Goal: Task Accomplishment & Management: Manage account settings

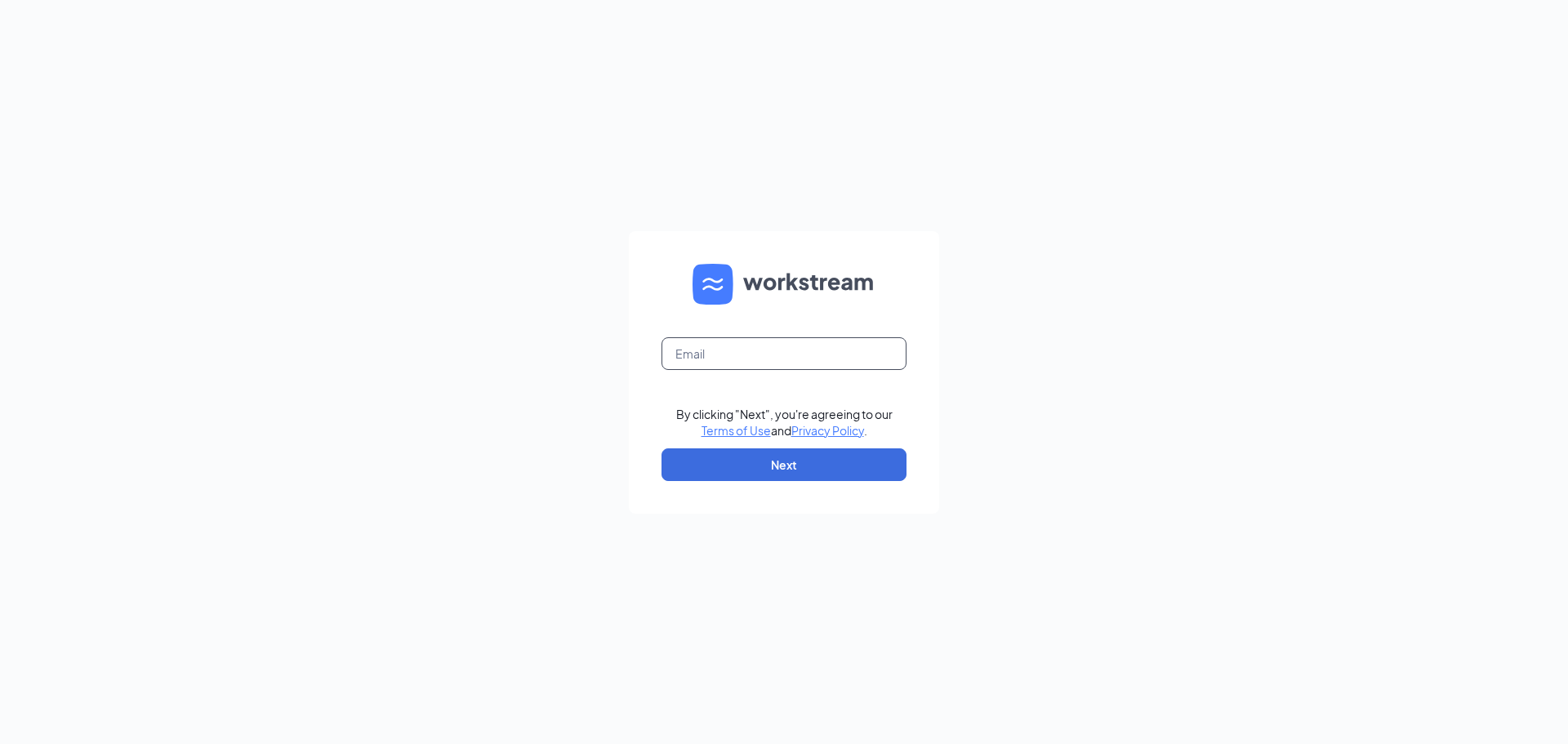
click at [762, 349] on input "text" at bounding box center [783, 353] width 245 height 33
type input "ihop1771@romulusinc.com"
click at [766, 454] on button "Next" at bounding box center [783, 464] width 245 height 33
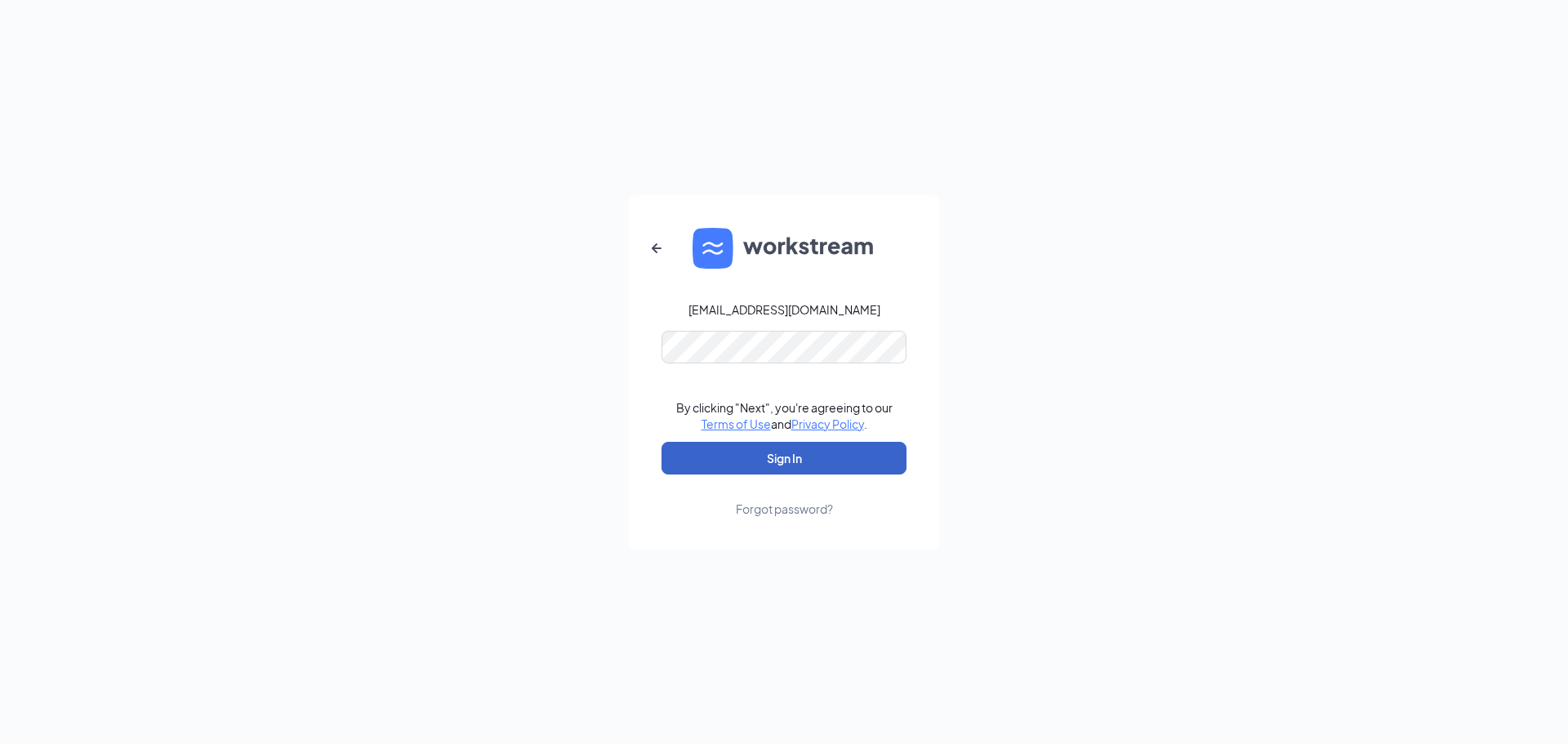
click at [778, 459] on button "Sign In" at bounding box center [783, 457] width 245 height 33
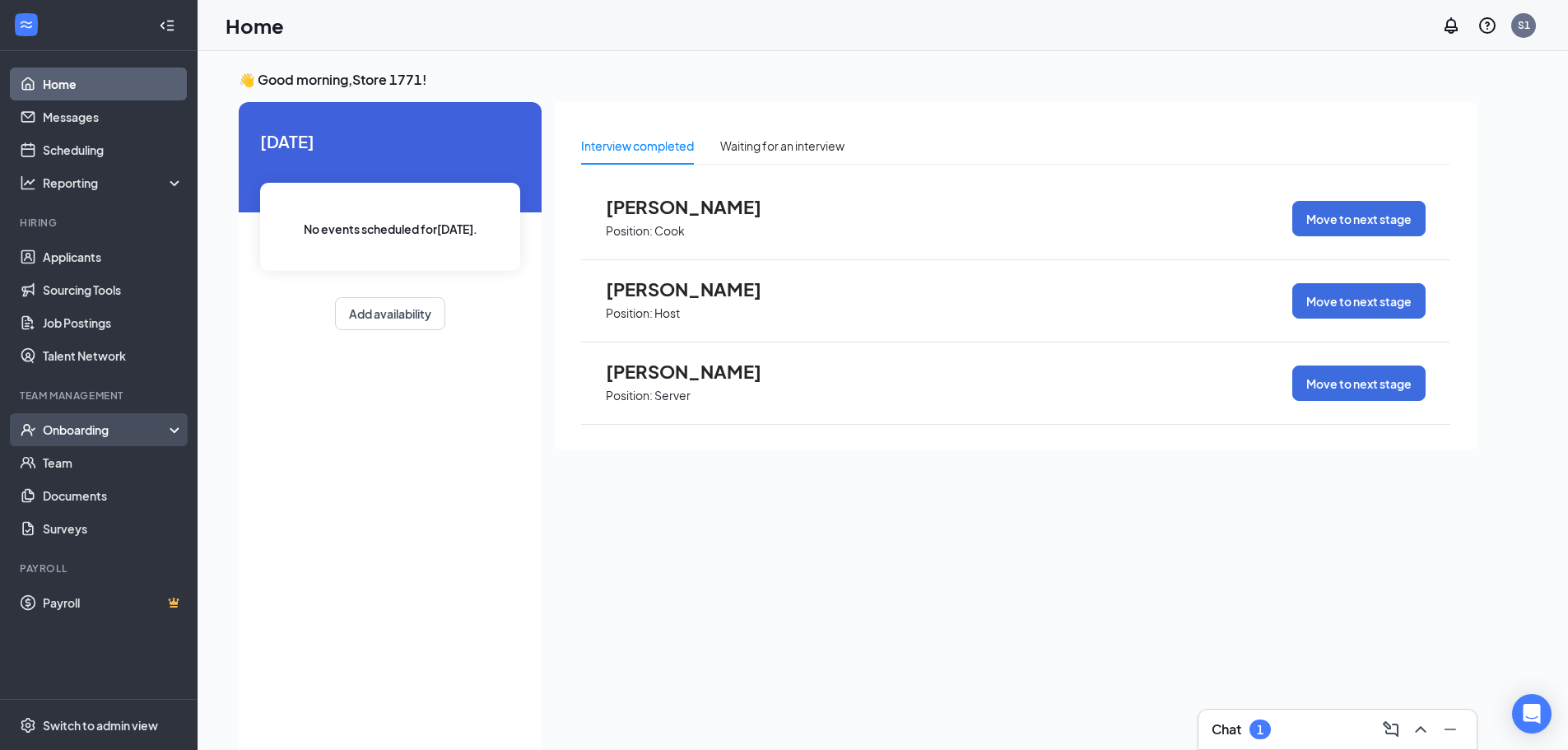
click at [97, 426] on div "Onboarding" at bounding box center [106, 429] width 127 height 16
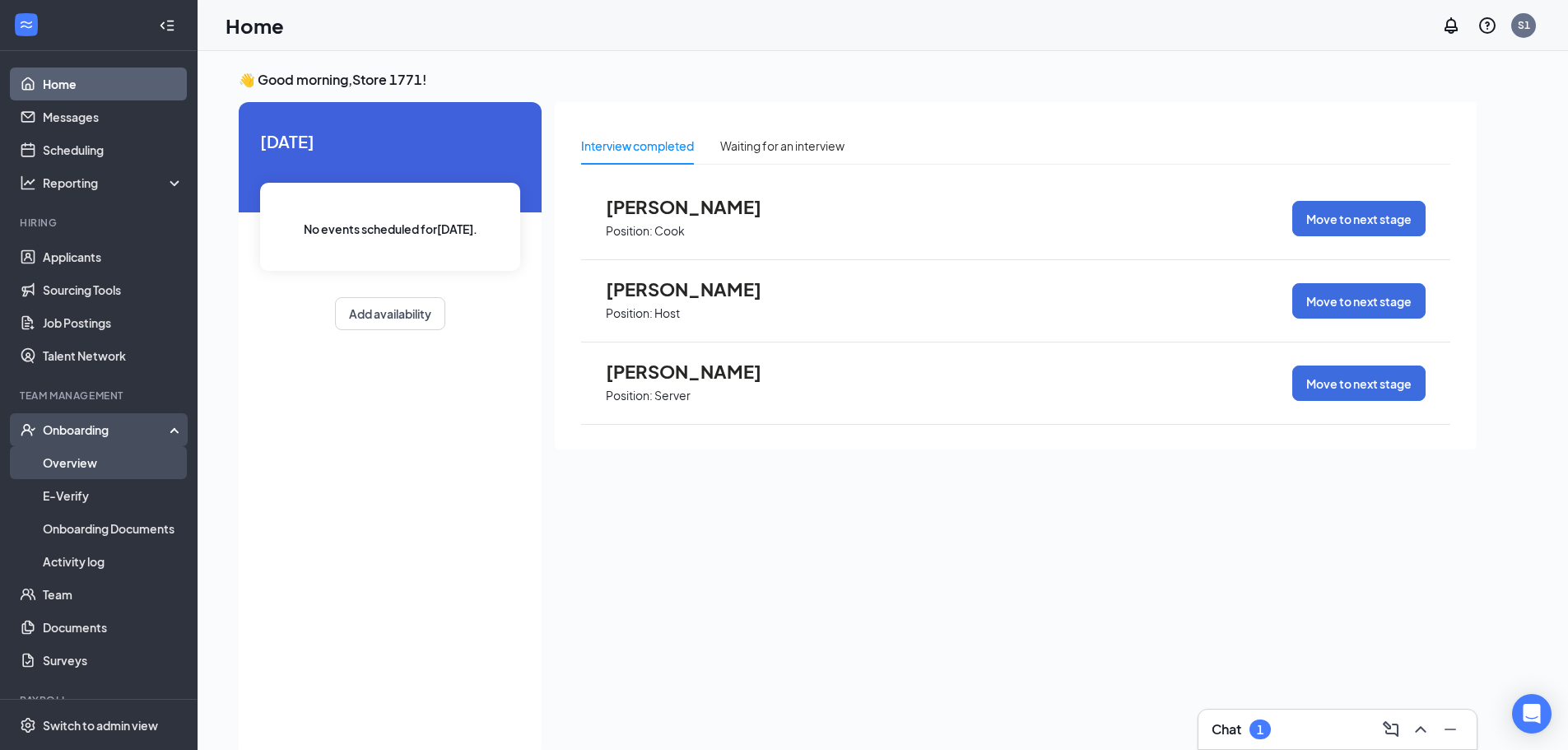
click at [91, 473] on link "Overview" at bounding box center [113, 462] width 141 height 33
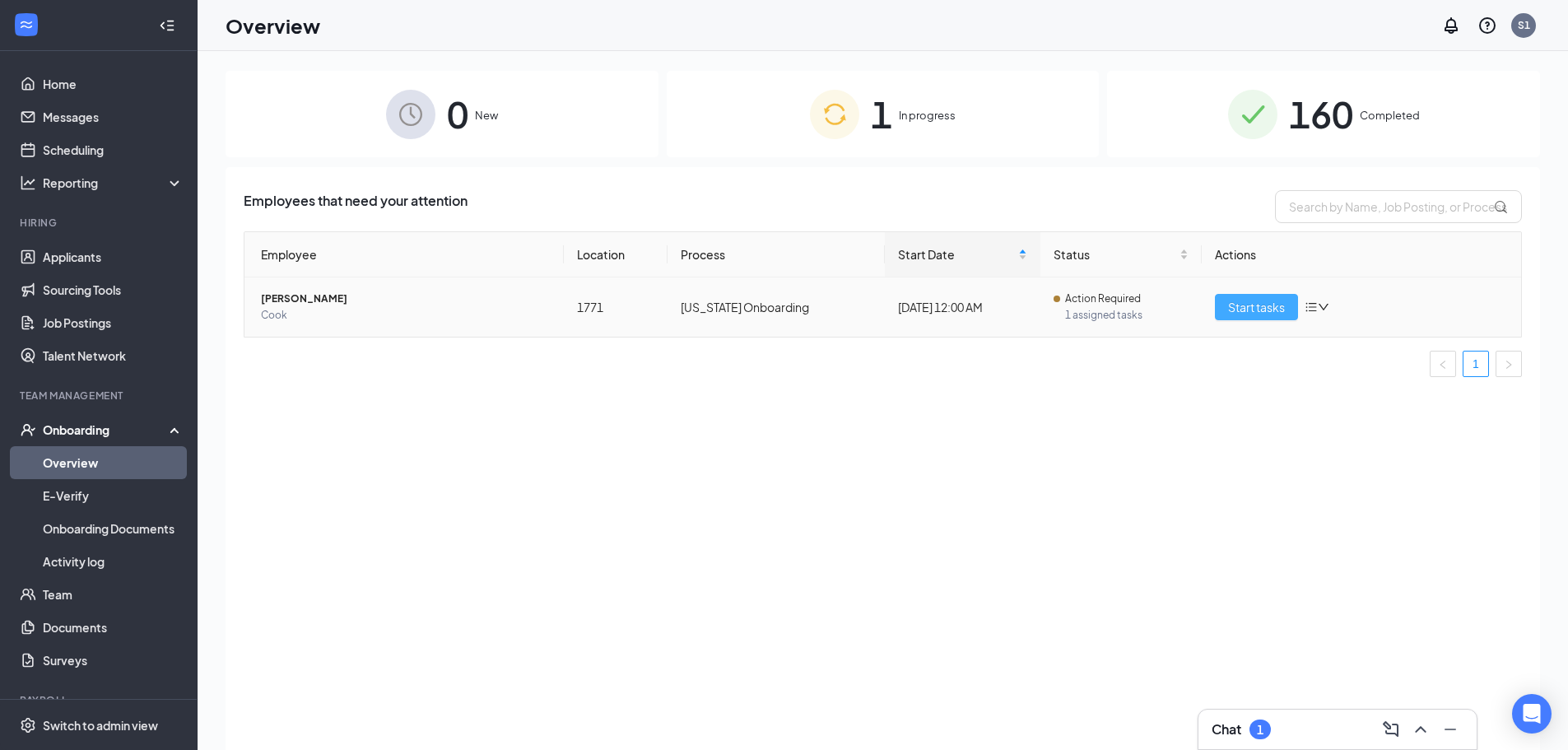
click at [1264, 312] on span "Start tasks" at bounding box center [1256, 307] width 57 height 18
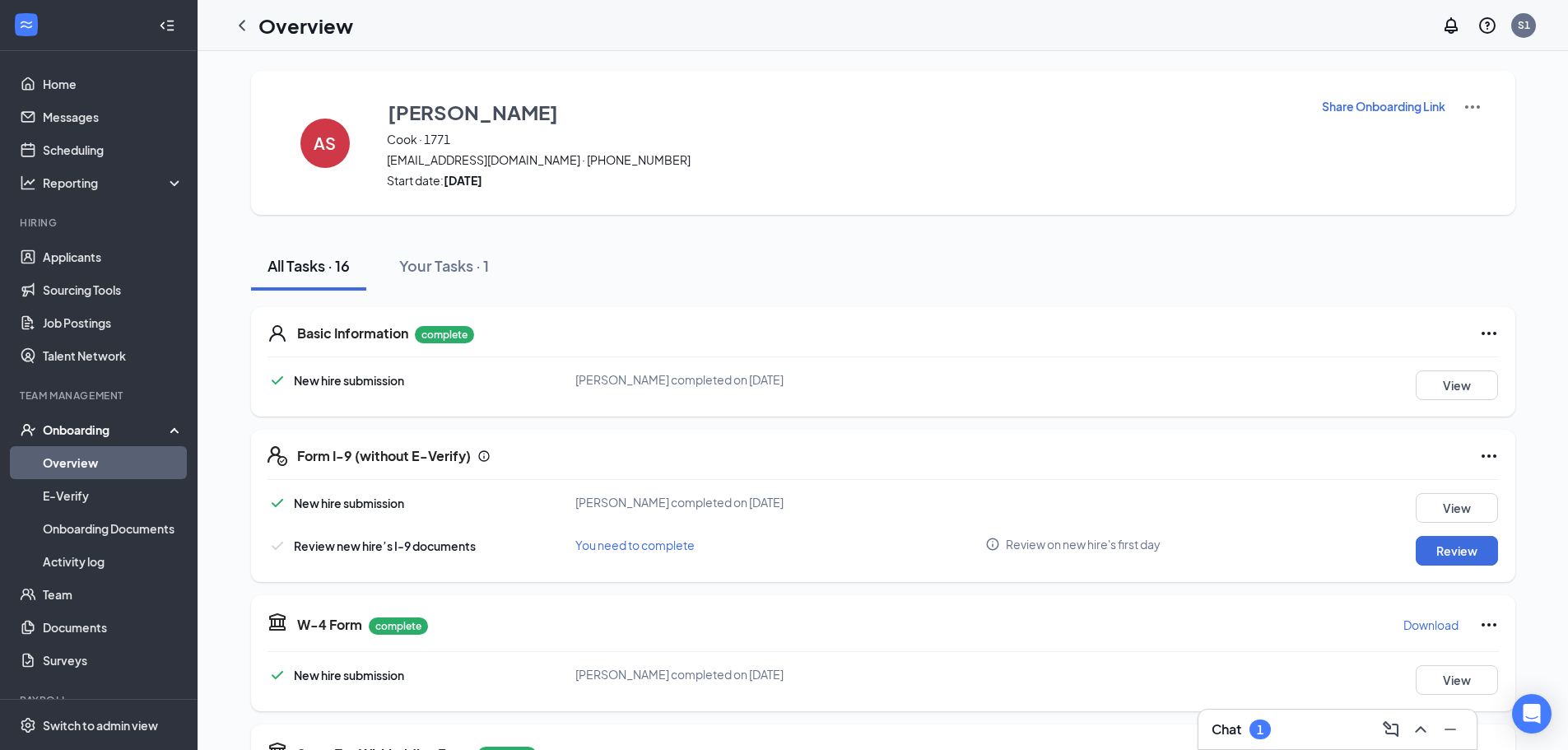
click at [1215, 726] on h3 "Chat" at bounding box center [1226, 729] width 30 height 18
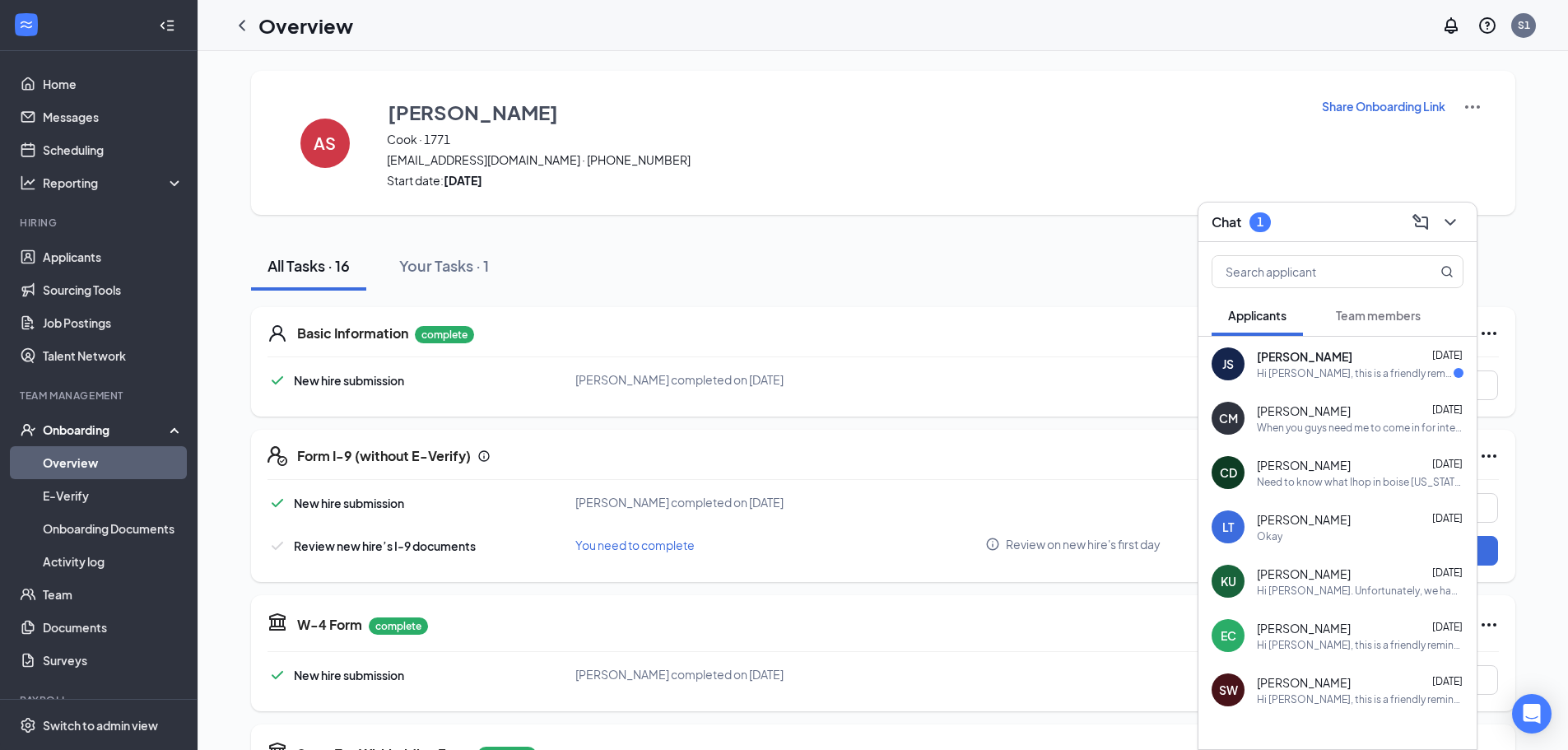
click at [1352, 369] on div "Hi [PERSON_NAME], this is a friendly reminder. Please select a meeting time slo…" at bounding box center [1355, 373] width 196 height 14
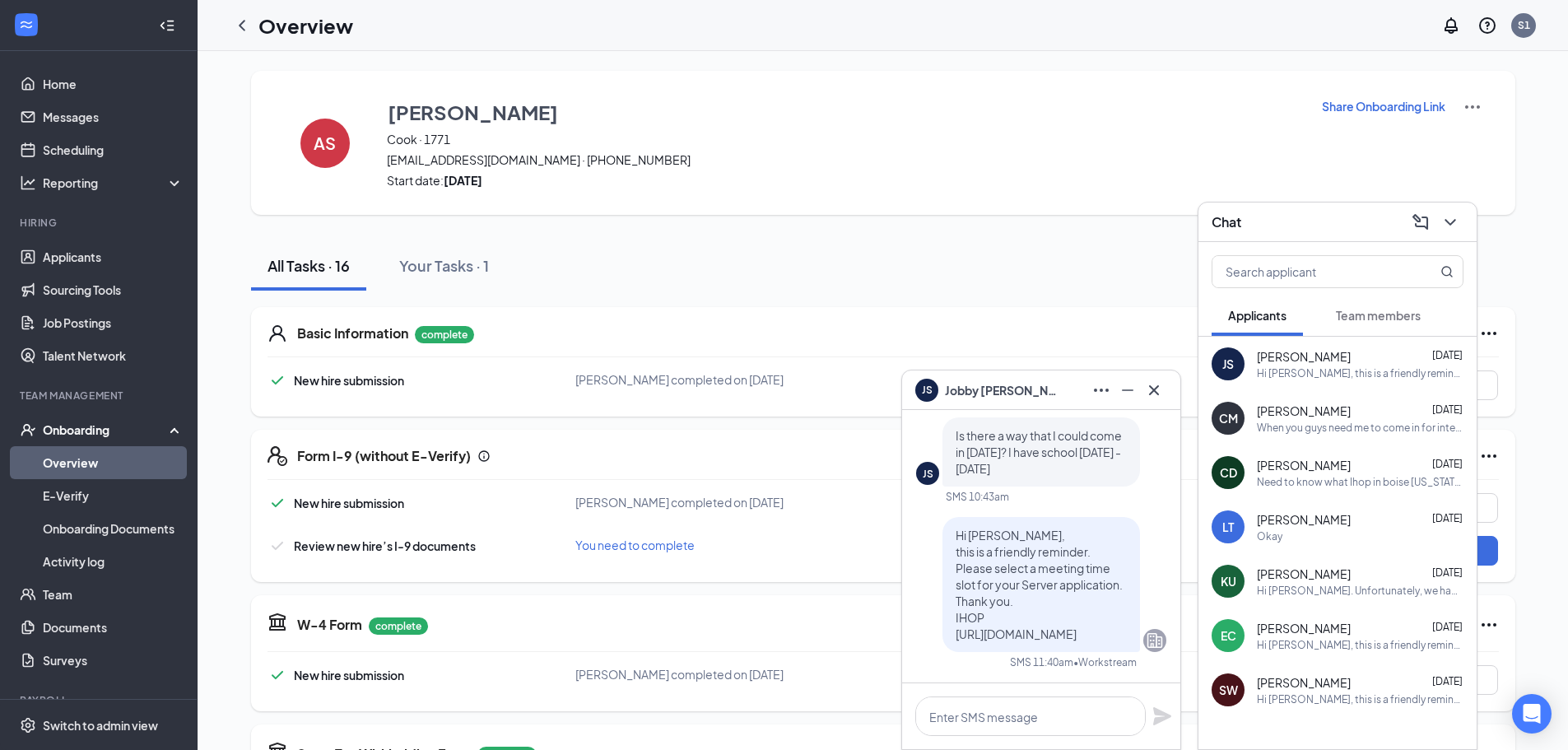
click at [1148, 385] on icon "Cross" at bounding box center [1154, 390] width 20 height 20
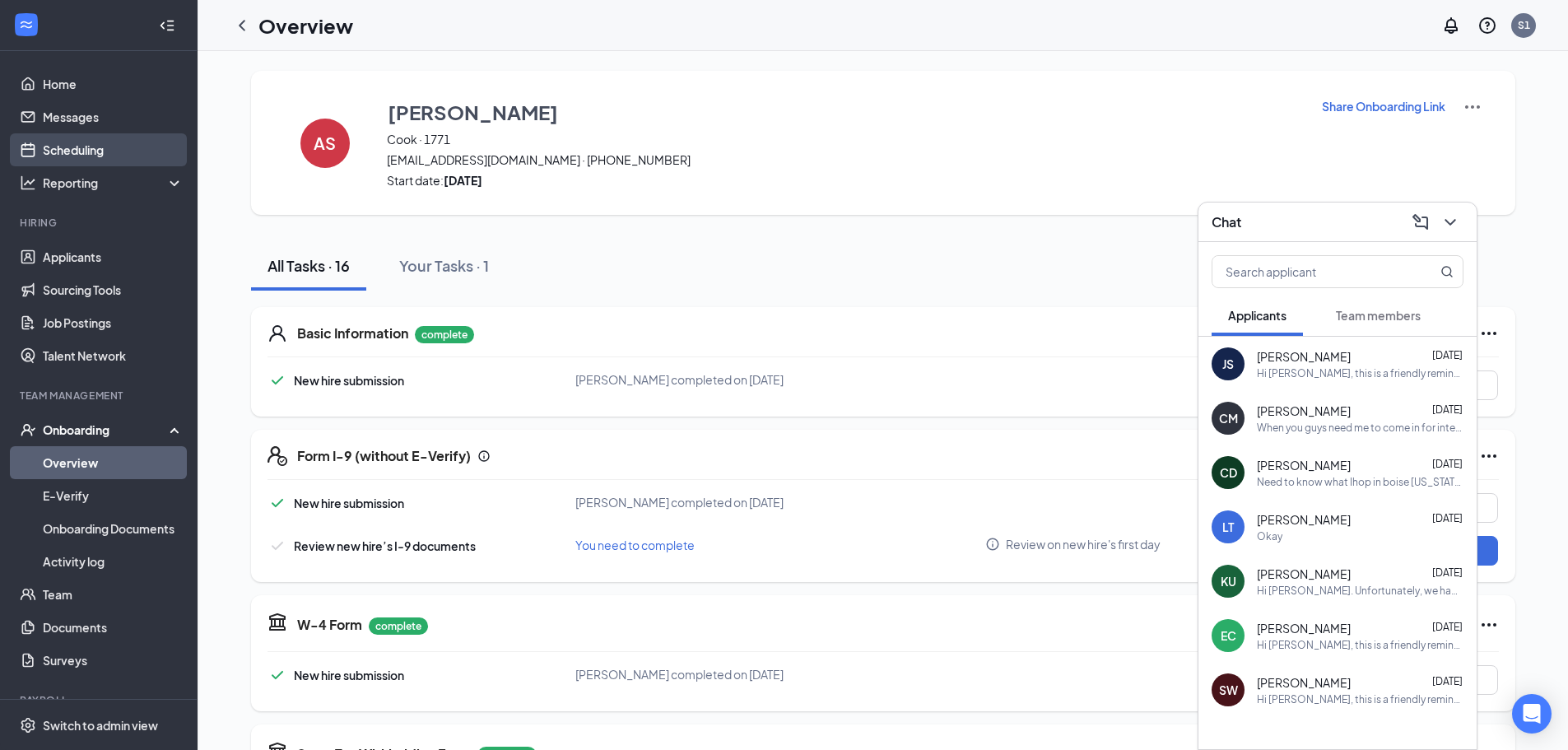
click at [78, 144] on link "Scheduling" at bounding box center [113, 150] width 141 height 33
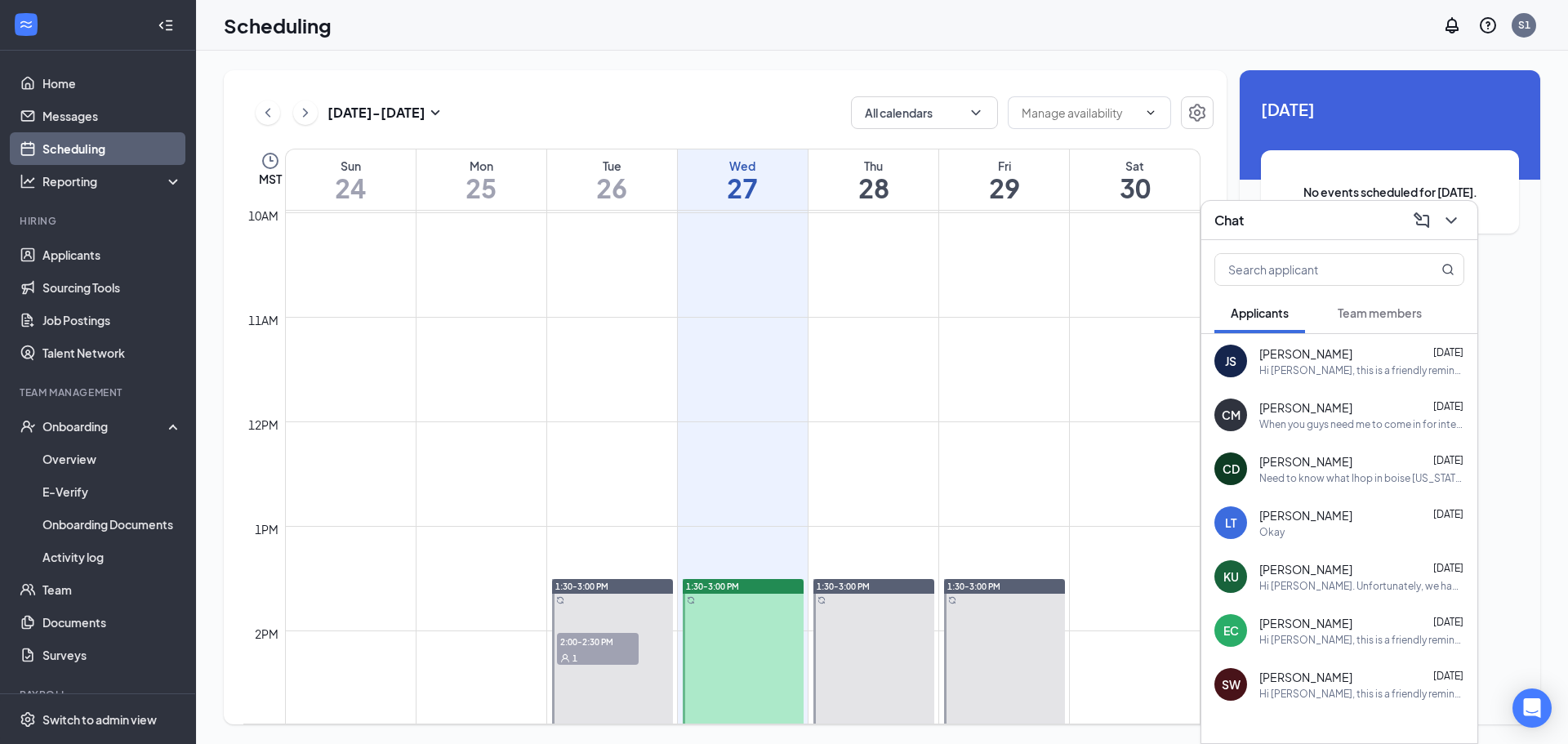
scroll to position [1129, 0]
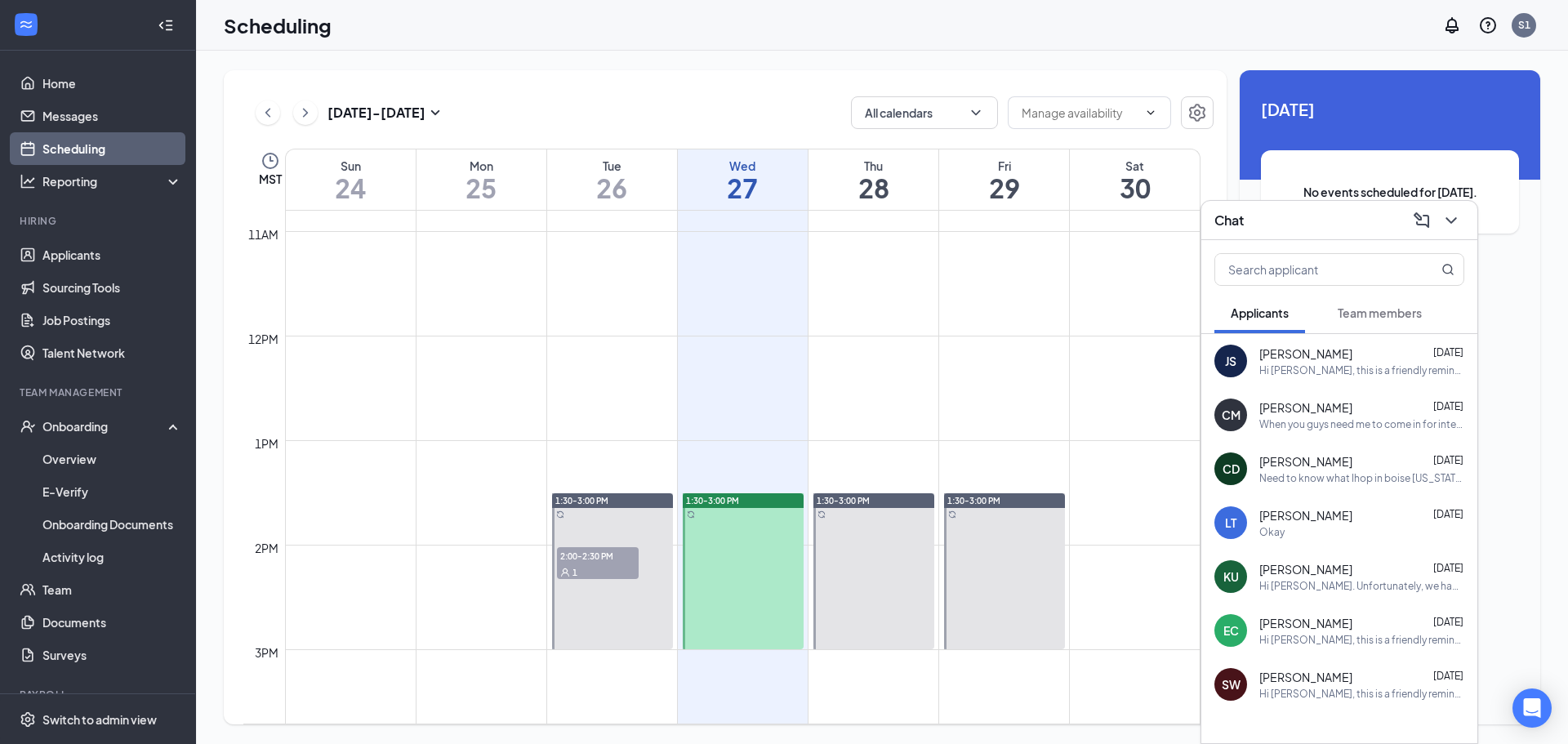
click at [600, 567] on div "1" at bounding box center [598, 571] width 81 height 16
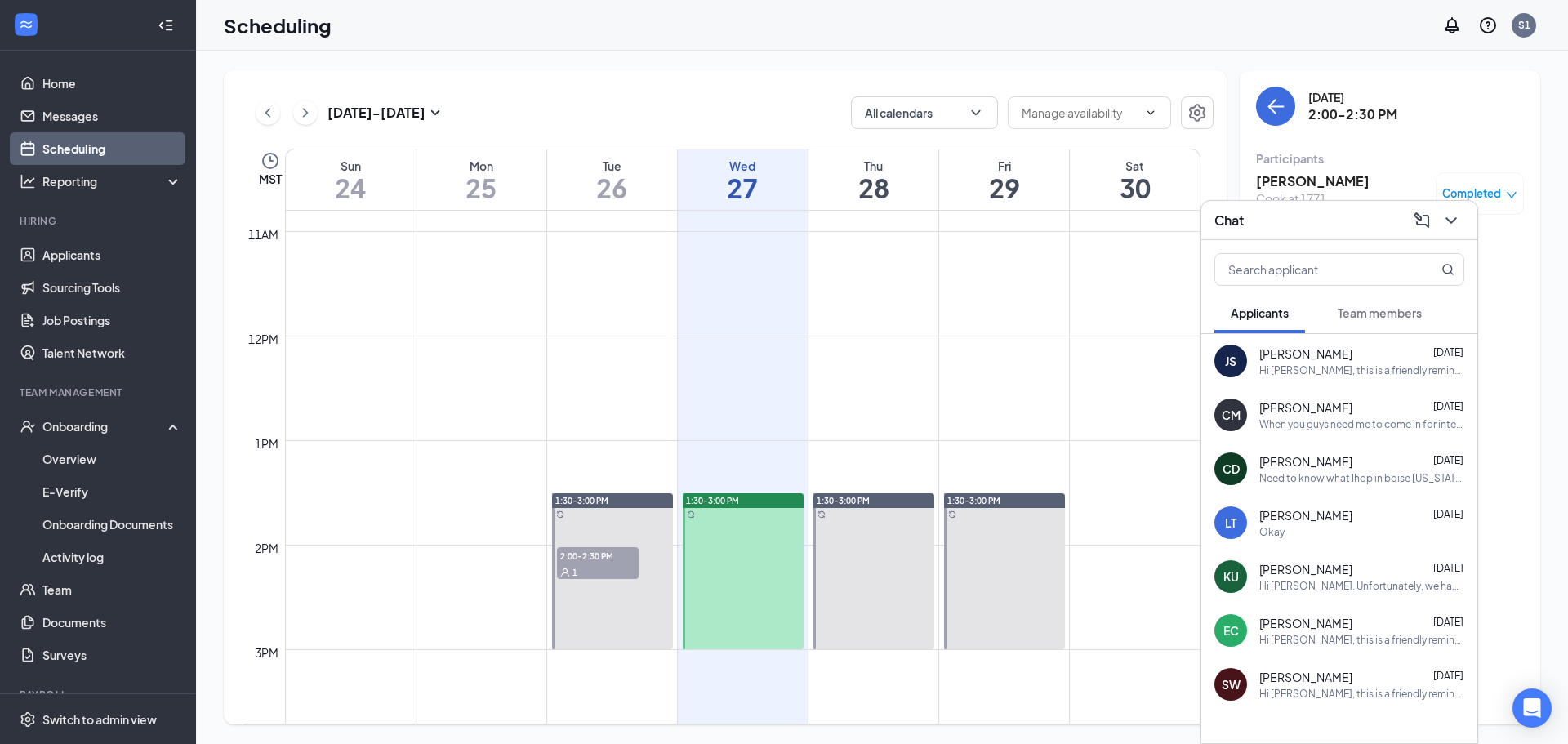
click at [1281, 217] on div "Chat" at bounding box center [1339, 221] width 249 height 26
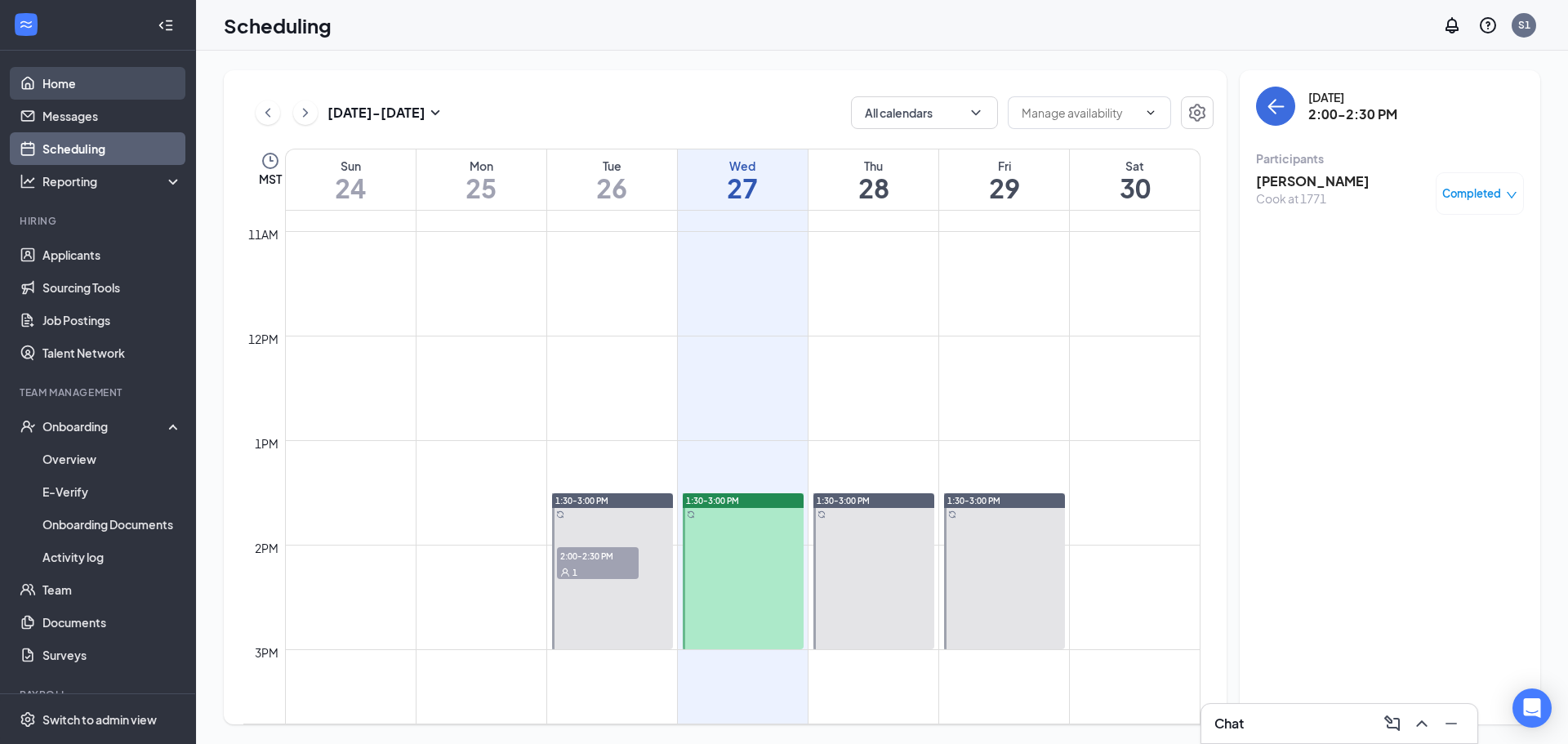
click at [103, 89] on link "Home" at bounding box center [112, 83] width 140 height 33
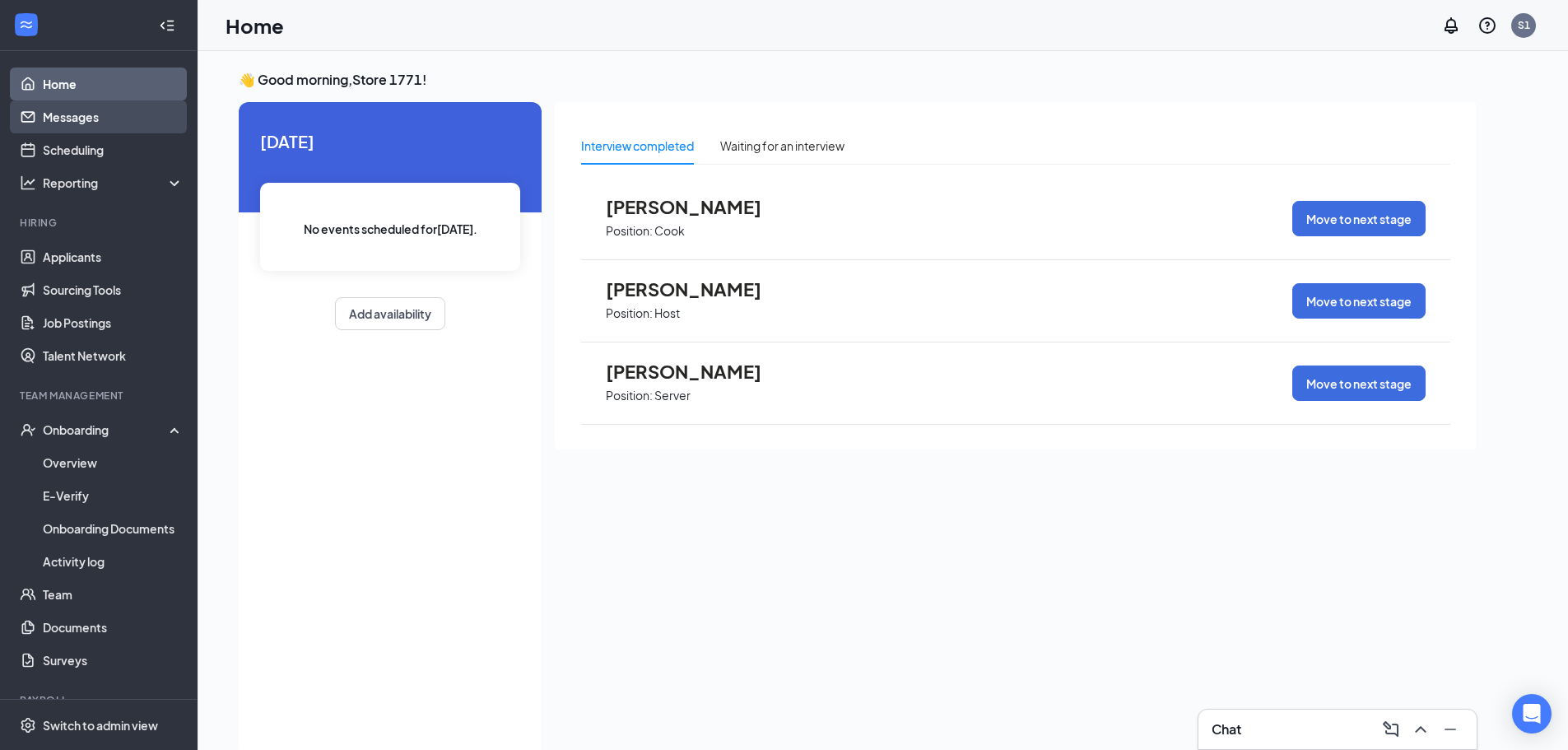
click at [125, 125] on link "Messages" at bounding box center [113, 117] width 141 height 33
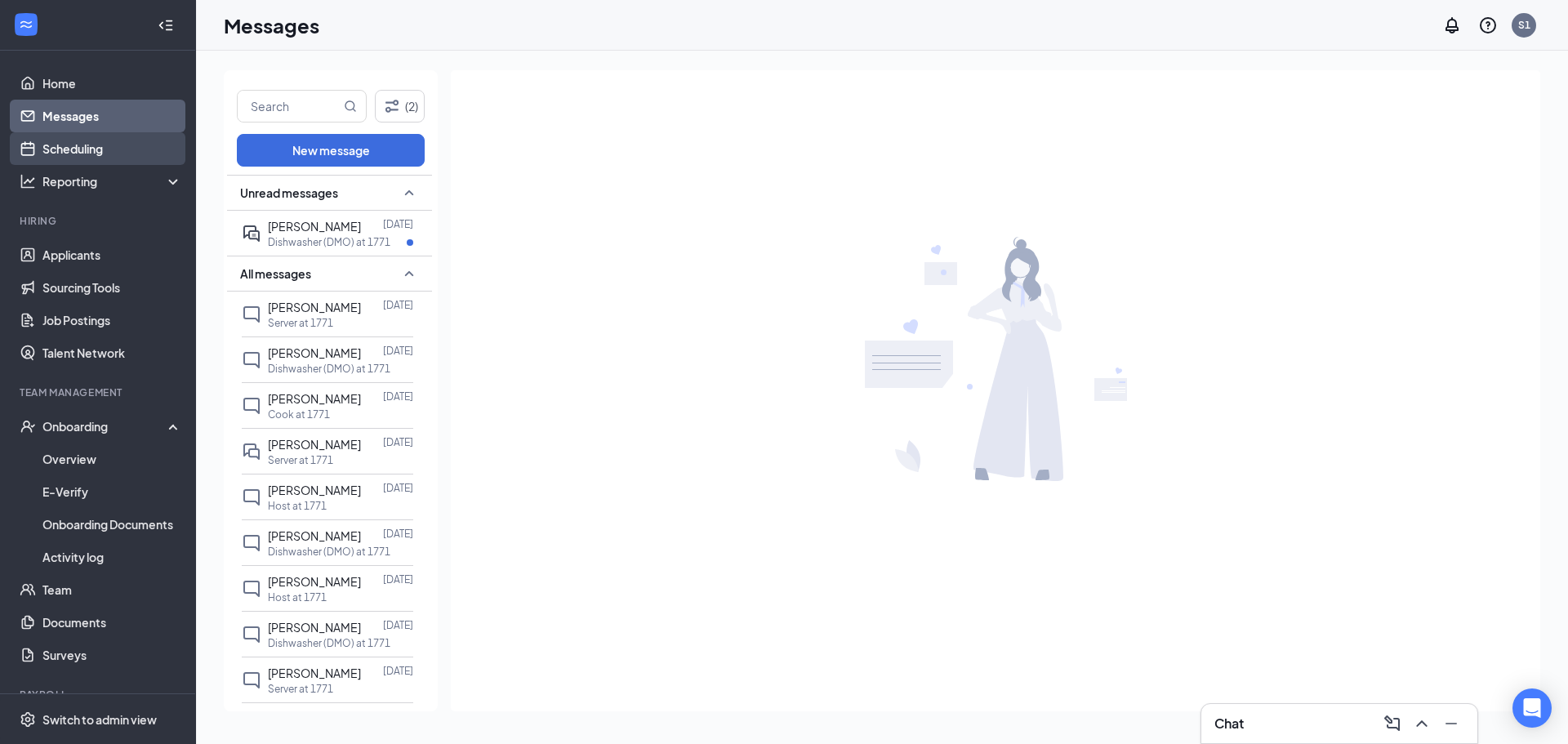
click at [139, 158] on link "Scheduling" at bounding box center [112, 148] width 140 height 33
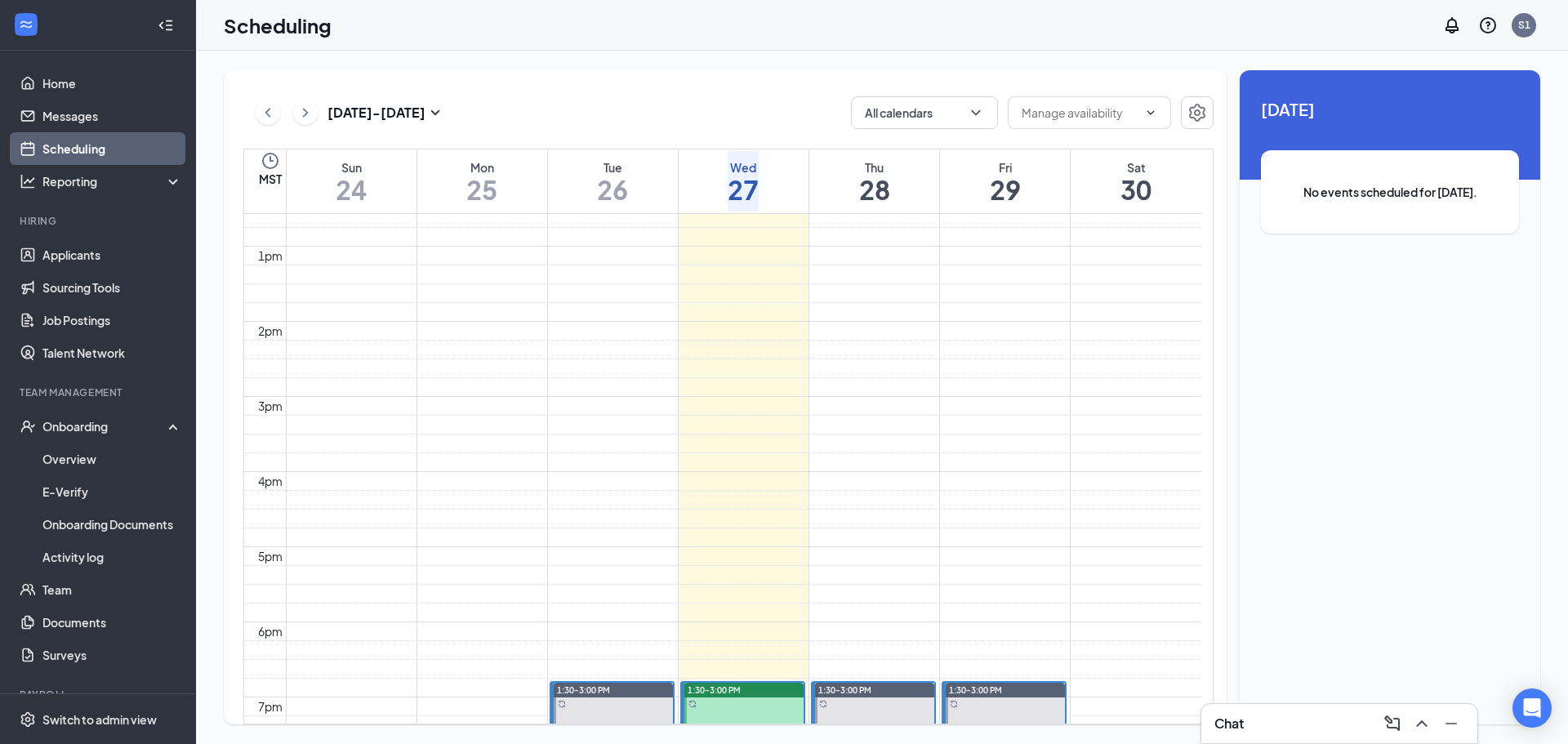
scroll to position [1129, 0]
